Goal: Navigation & Orientation: Find specific page/section

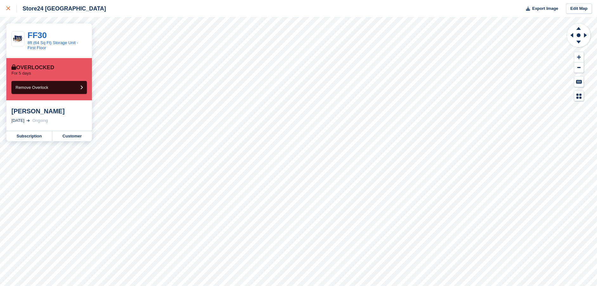
drag, startPoint x: 0, startPoint y: 0, endPoint x: 9, endPoint y: 11, distance: 14.2
click at [9, 11] on div at bounding box center [11, 9] width 10 height 8
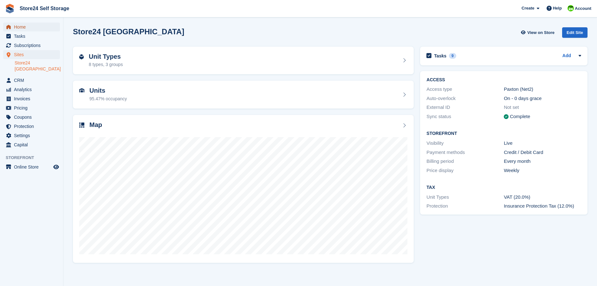
click at [28, 28] on span "Home" at bounding box center [33, 27] width 38 height 9
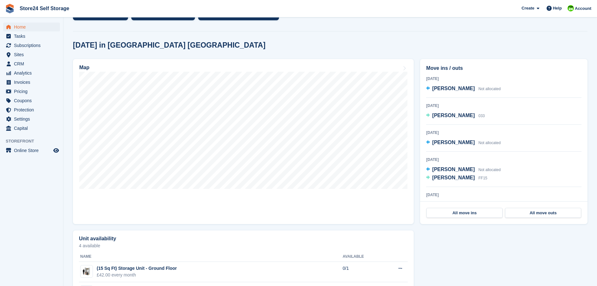
scroll to position [158, 0]
